Goal: Navigation & Orientation: Find specific page/section

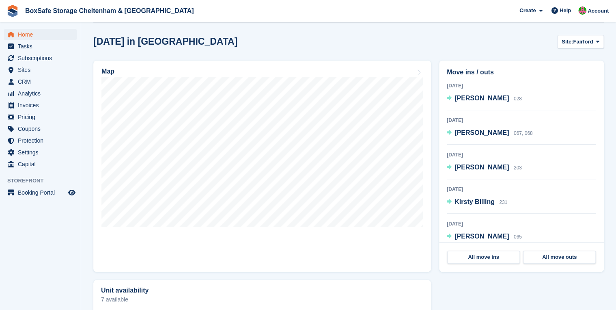
scroll to position [227, 0]
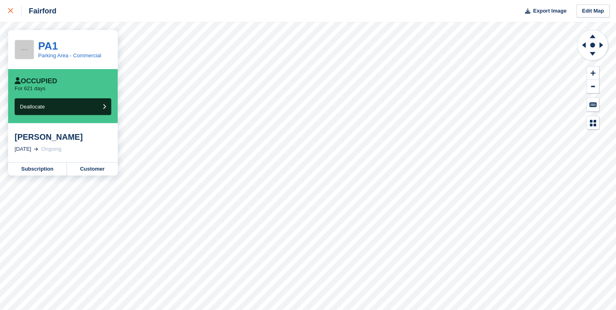
click at [11, 15] on div at bounding box center [14, 11] width 13 height 10
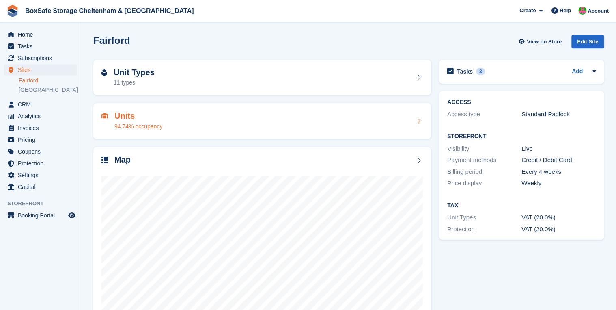
click at [133, 127] on div "94.74% occupancy" at bounding box center [138, 126] width 48 height 9
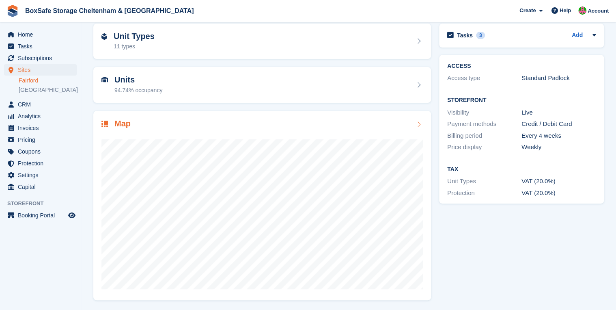
scroll to position [36, 0]
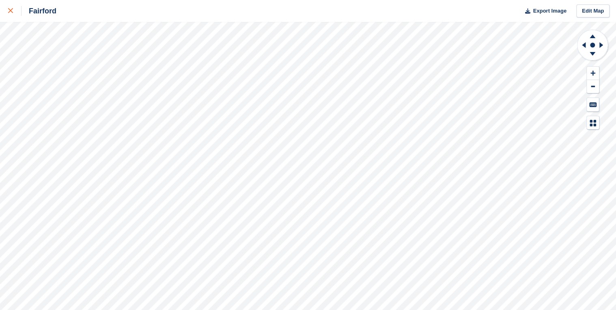
click at [10, 11] on icon at bounding box center [10, 10] width 5 height 5
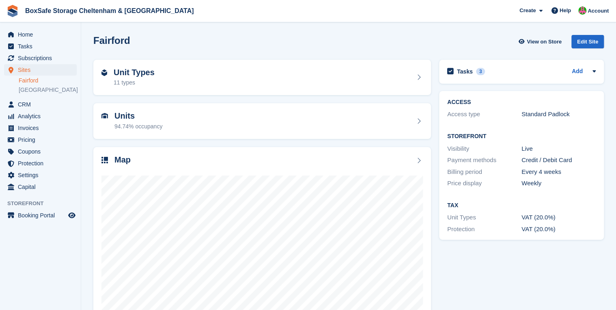
scroll to position [36, 0]
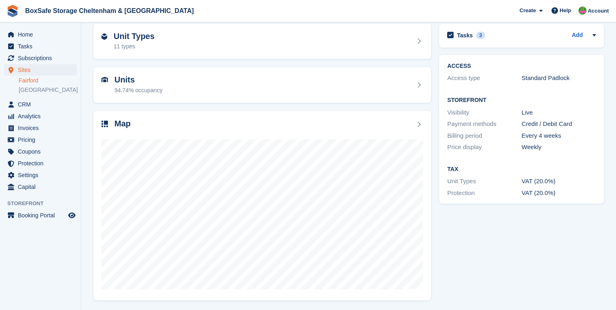
click at [30, 82] on link "Fairford" at bounding box center [48, 81] width 58 height 8
click at [24, 34] on span "Home" at bounding box center [42, 34] width 49 height 11
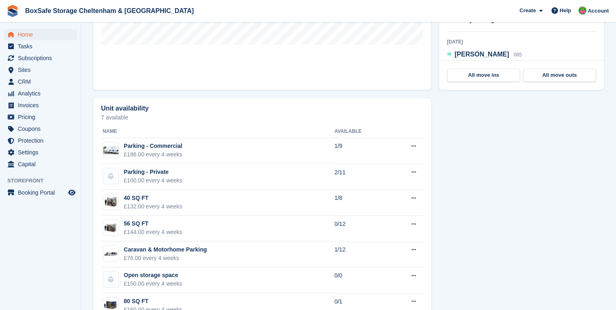
scroll to position [243, 0]
